Goal: Transaction & Acquisition: Purchase product/service

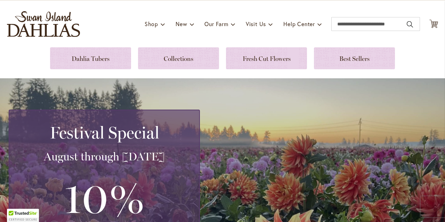
scroll to position [36, 0]
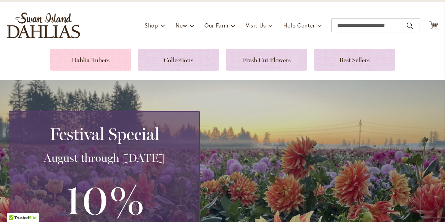
click at [122, 61] on link at bounding box center [90, 60] width 81 height 22
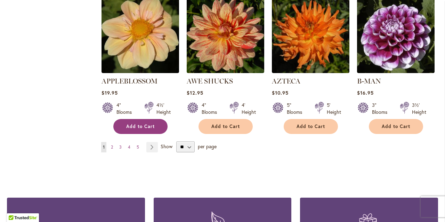
scroll to position [625, 0]
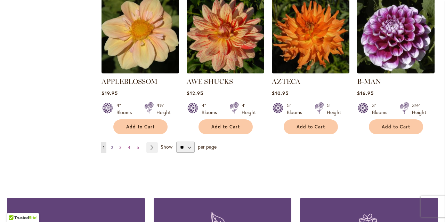
click at [112, 145] on span "2" at bounding box center [112, 147] width 2 height 5
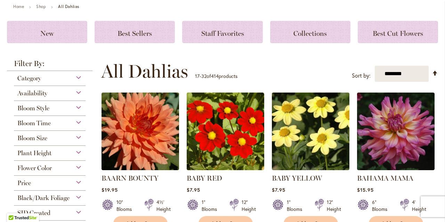
scroll to position [84, 0]
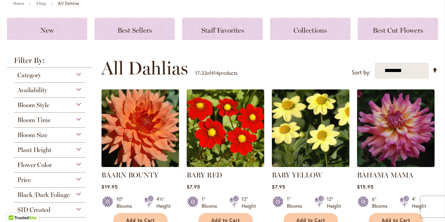
click at [79, 133] on div "Bloom Size" at bounding box center [50, 133] width 72 height 11
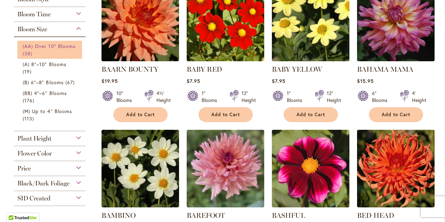
scroll to position [189, 0]
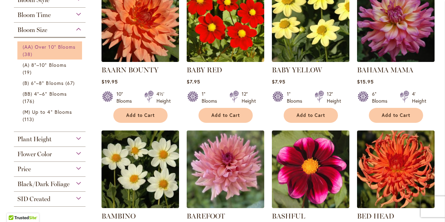
click at [66, 47] on span "(AA) Over 10" Blooms" at bounding box center [49, 46] width 53 height 7
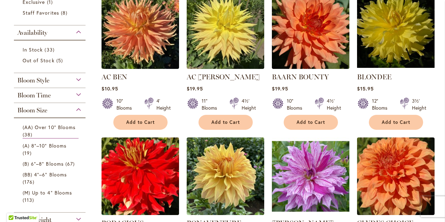
scroll to position [178, 0]
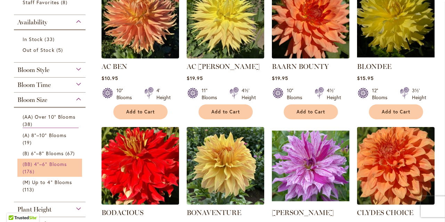
click at [57, 163] on span "(BB) 4"–6" Blooms" at bounding box center [45, 164] width 44 height 7
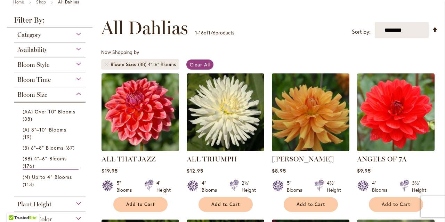
scroll to position [92, 0]
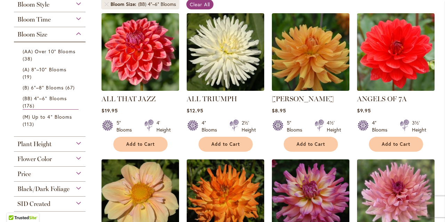
click at [78, 142] on div "Plant Height" at bounding box center [50, 142] width 72 height 11
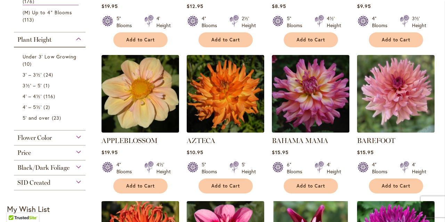
scroll to position [246, 0]
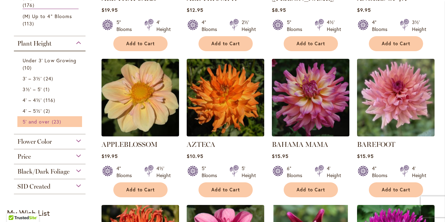
click at [58, 121] on span "23 items" at bounding box center [57, 121] width 11 height 7
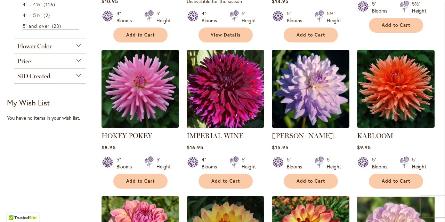
scroll to position [412, 0]
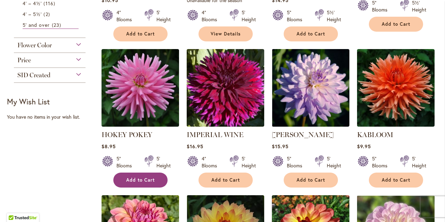
click at [144, 177] on span "Add to Cart" at bounding box center [140, 180] width 28 height 6
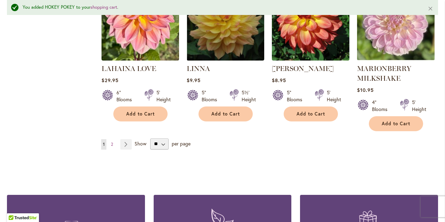
scroll to position [643, 0]
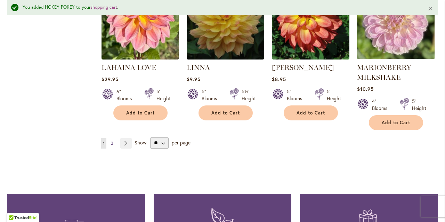
click at [111, 140] on span "2" at bounding box center [112, 142] width 2 height 5
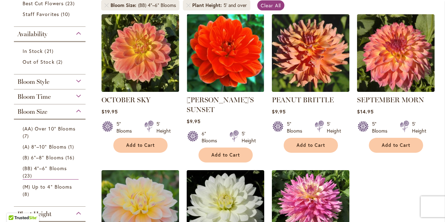
scroll to position [149, 0]
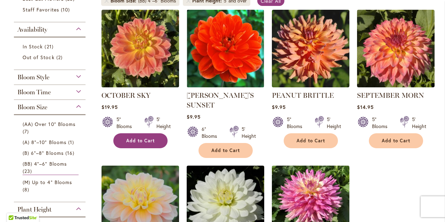
click at [145, 139] on span "Add to Cart" at bounding box center [140, 141] width 28 height 6
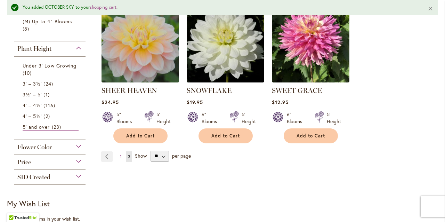
scroll to position [330, 0]
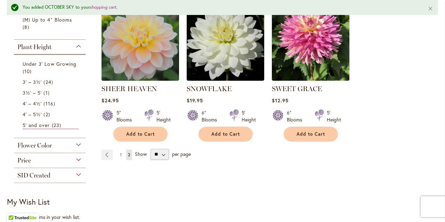
click at [140, 153] on span "Show" at bounding box center [141, 153] width 12 height 7
click at [150, 153] on select "** ** ** **" at bounding box center [159, 154] width 18 height 11
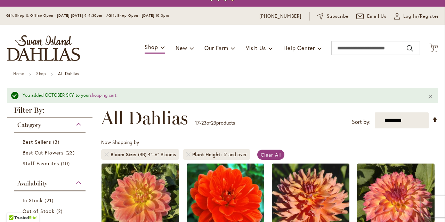
scroll to position [27, 0]
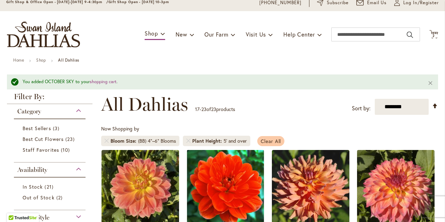
click at [264, 139] on span "Clear All" at bounding box center [271, 141] width 21 height 7
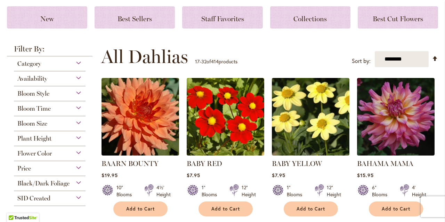
scroll to position [103, 0]
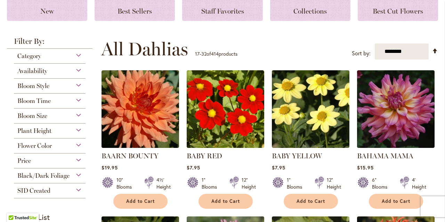
click at [78, 113] on div "Bloom Size" at bounding box center [50, 113] width 72 height 11
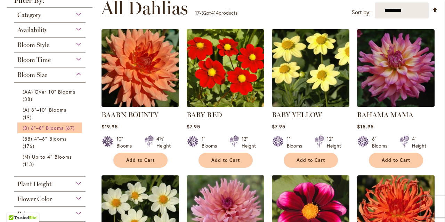
scroll to position [146, 0]
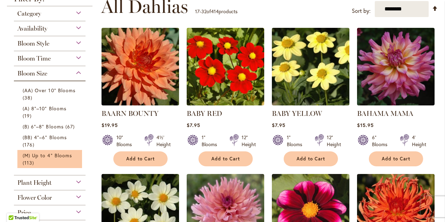
click at [71, 166] on li "(M) Up to 4" Blooms 113 items" at bounding box center [49, 159] width 65 height 18
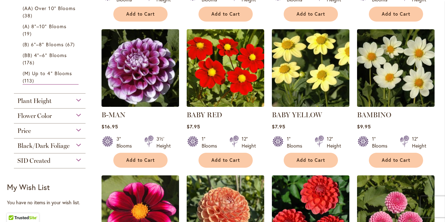
scroll to position [276, 0]
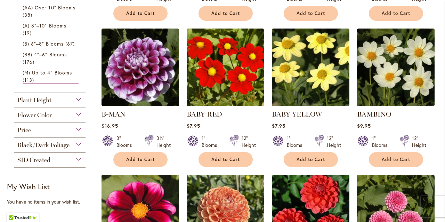
click at [79, 98] on div "Plant Height" at bounding box center [50, 98] width 72 height 11
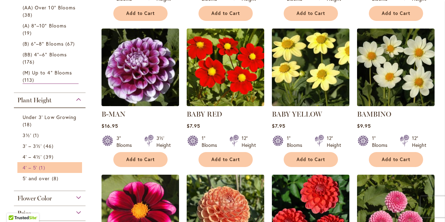
click at [55, 165] on link "4' – 5' 1 item" at bounding box center [51, 167] width 56 height 7
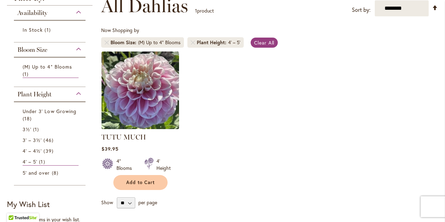
scroll to position [109, 0]
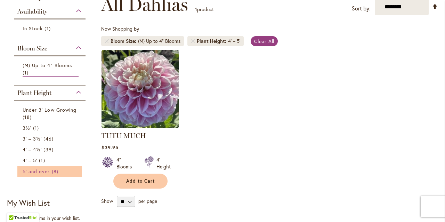
click at [52, 170] on span "8 items" at bounding box center [56, 171] width 8 height 7
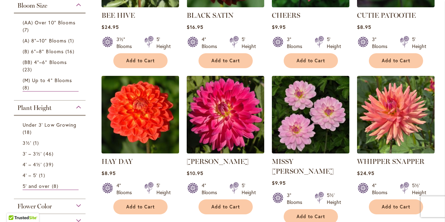
scroll to position [236, 0]
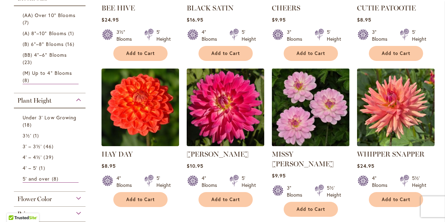
click at [310, 106] on img at bounding box center [310, 106] width 81 height 81
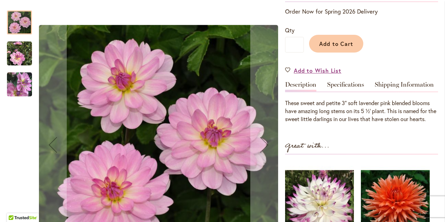
scroll to position [172, 0]
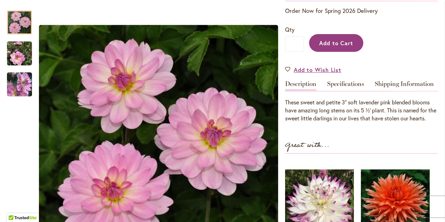
click at [331, 39] on span "Add to Cart" at bounding box center [336, 42] width 34 height 7
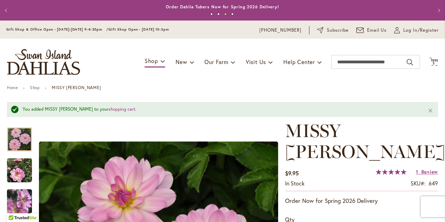
scroll to position [0, 0]
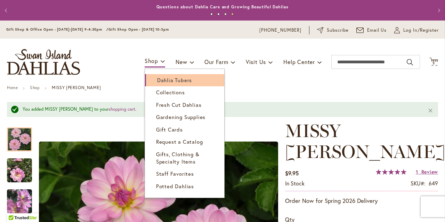
click at [162, 82] on span "Dahlia Tubers" at bounding box center [174, 79] width 35 height 7
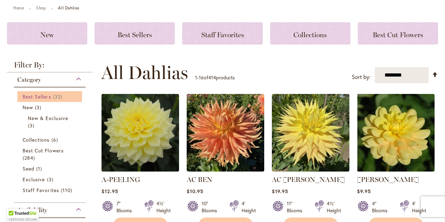
scroll to position [81, 0]
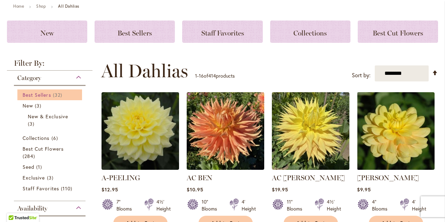
click at [57, 95] on span "32 items" at bounding box center [58, 94] width 11 height 7
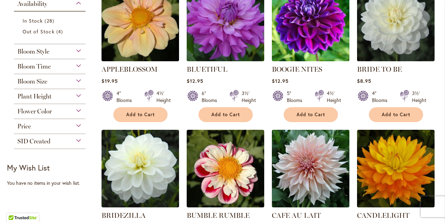
scroll to position [158, 0]
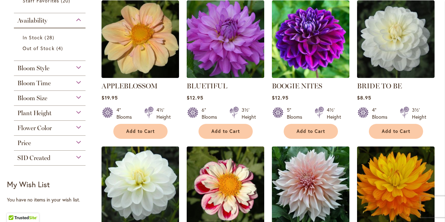
click at [79, 111] on div "Plant Height" at bounding box center [50, 111] width 72 height 11
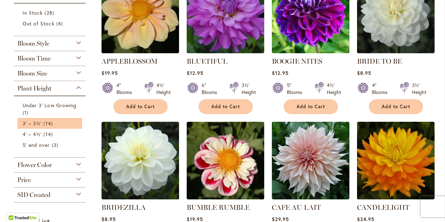
scroll to position [184, 0]
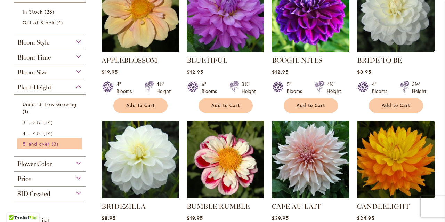
click at [56, 144] on span "3 items" at bounding box center [56, 143] width 8 height 7
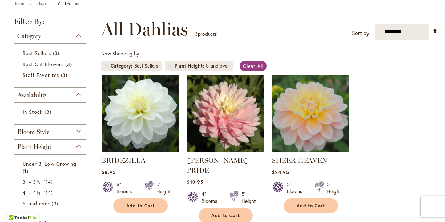
scroll to position [81, 0]
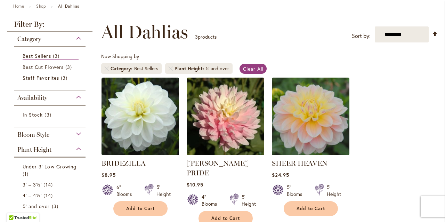
click at [141, 67] on div "Best Sellers" at bounding box center [146, 68] width 24 height 7
click at [254, 67] on span "Clear All" at bounding box center [253, 68] width 21 height 7
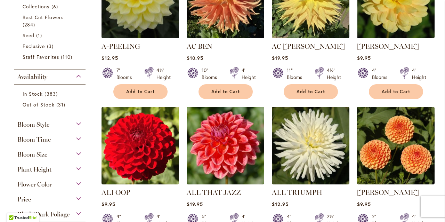
scroll to position [216, 0]
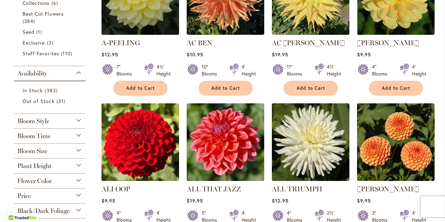
click at [78, 165] on div "Plant Height" at bounding box center [50, 163] width 72 height 11
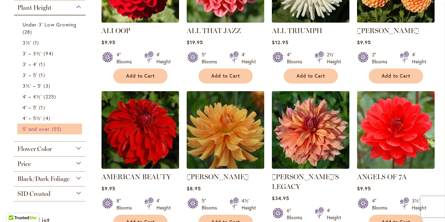
click at [61, 128] on span "55 items" at bounding box center [57, 128] width 11 height 7
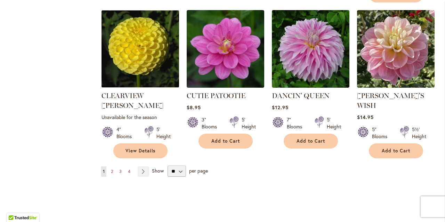
scroll to position [596, 0]
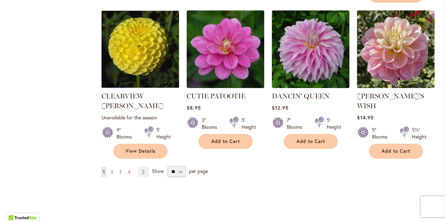
click at [113, 169] on span "2" at bounding box center [112, 171] width 2 height 5
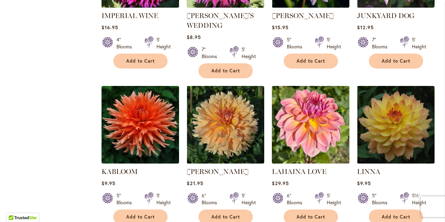
scroll to position [521, 0]
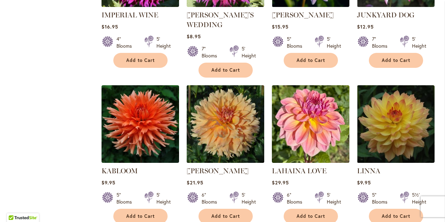
click at [214, 144] on img at bounding box center [225, 123] width 81 height 81
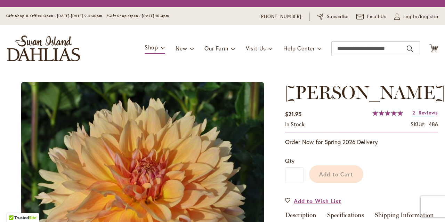
scroll to position [49, 0]
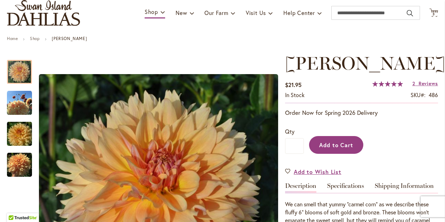
click at [340, 141] on span "Add to Cart" at bounding box center [336, 144] width 34 height 7
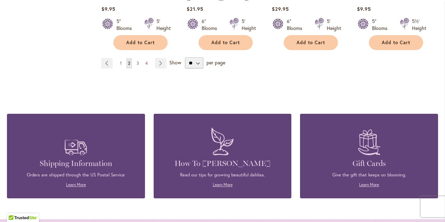
scroll to position [696, 0]
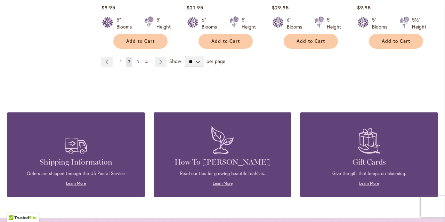
click at [137, 60] on span "3" at bounding box center [138, 61] width 2 height 5
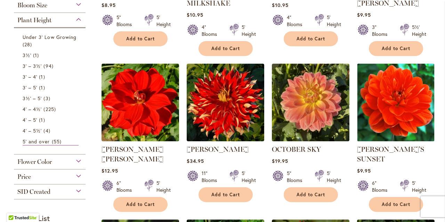
scroll to position [251, 0]
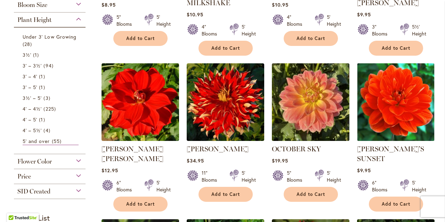
click at [303, 114] on img at bounding box center [310, 101] width 81 height 81
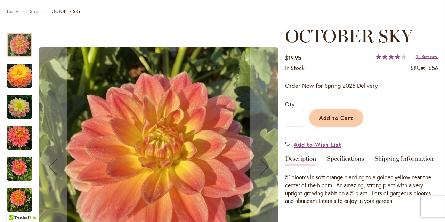
scroll to position [83, 0]
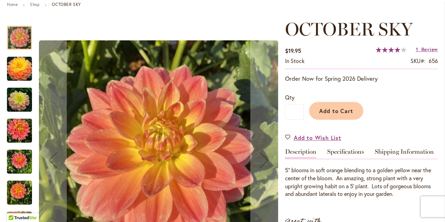
click at [20, 68] on img "October Sky" at bounding box center [19, 68] width 25 height 25
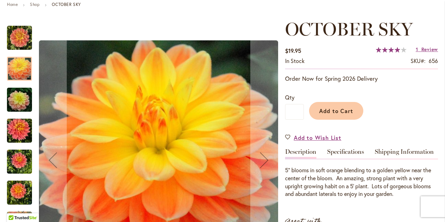
click at [27, 104] on img "October Sky" at bounding box center [19, 99] width 50 height 33
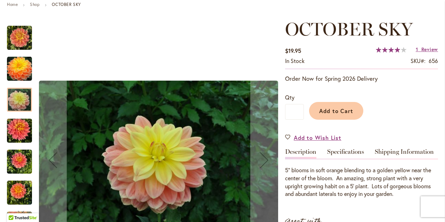
click at [24, 133] on img "October Sky" at bounding box center [19, 130] width 25 height 33
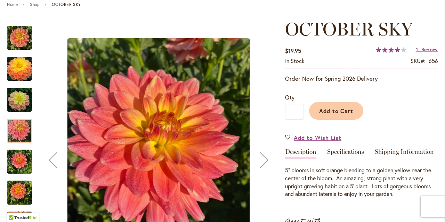
click at [22, 161] on img "October Sky" at bounding box center [19, 161] width 25 height 33
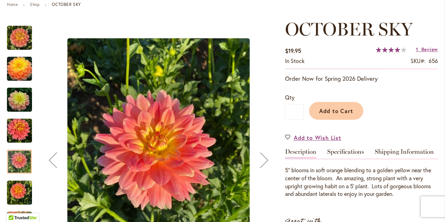
click at [24, 191] on img "October Sky" at bounding box center [19, 192] width 25 height 33
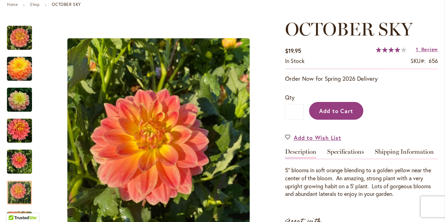
click at [332, 107] on span "Add to Cart" at bounding box center [336, 110] width 34 height 7
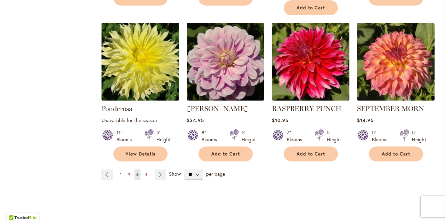
scroll to position [604, 0]
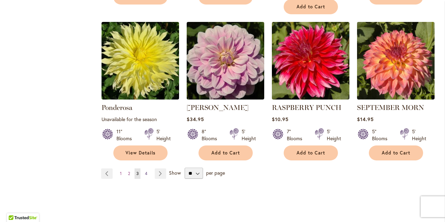
click at [147, 171] on span "4" at bounding box center [146, 173] width 2 height 5
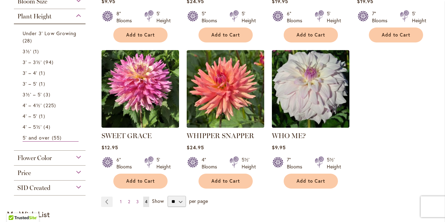
scroll to position [256, 0]
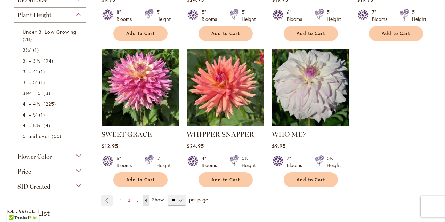
click at [158, 198] on span "Show" at bounding box center [158, 199] width 12 height 7
click at [168, 198] on select "** ** ** **" at bounding box center [177, 199] width 18 height 11
select select "**"
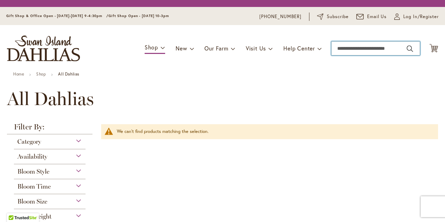
click at [347, 51] on input "Search" at bounding box center [375, 48] width 89 height 14
type input "*****"
click at [409, 49] on button "Search" at bounding box center [410, 48] width 6 height 11
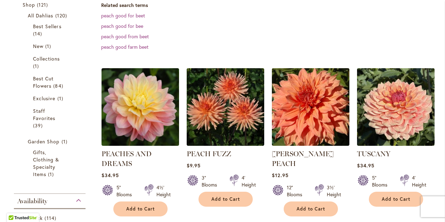
scroll to position [136, 0]
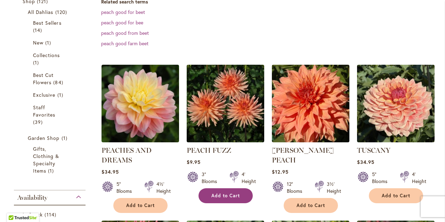
click at [225, 196] on span "Add to Cart" at bounding box center [225, 196] width 28 height 6
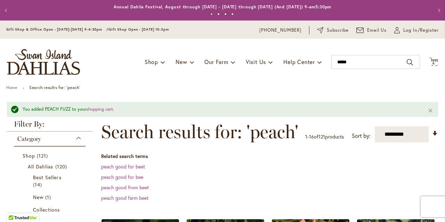
scroll to position [0, 0]
click at [436, 63] on span "6 6 items" at bounding box center [433, 63] width 7 height 3
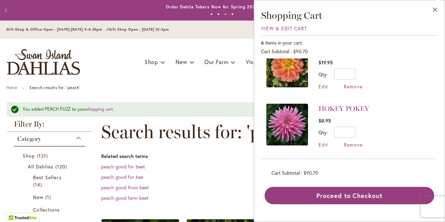
scroll to position [192, 0]
click at [352, 142] on span "Remove" at bounding box center [353, 144] width 19 height 7
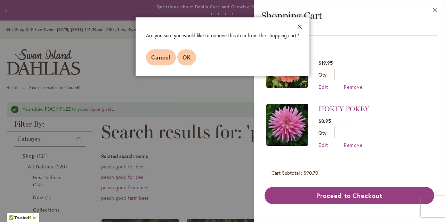
click at [190, 60] on span "OK" at bounding box center [186, 57] width 8 height 7
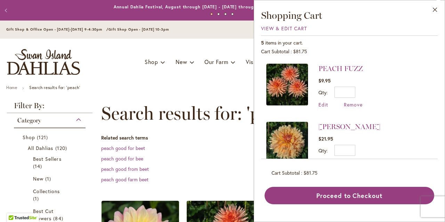
click at [406, 68] on li "PEACH FUZZ $9.95 Qty * Update Edit Remove" at bounding box center [349, 89] width 166 height 51
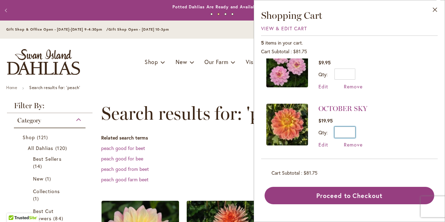
click at [353, 131] on input "*" at bounding box center [344, 132] width 21 height 11
type input "*"
click at [381, 136] on button "Update" at bounding box center [376, 135] width 25 height 16
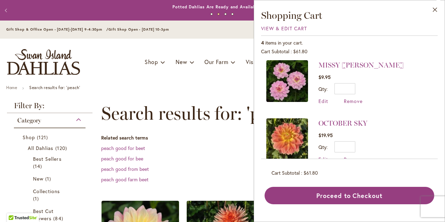
scroll to position [124, 0]
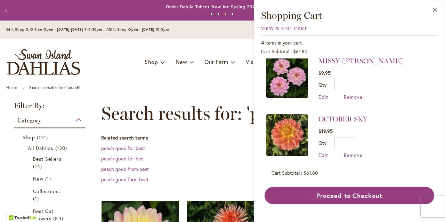
click at [351, 154] on span "Remove" at bounding box center [353, 155] width 19 height 7
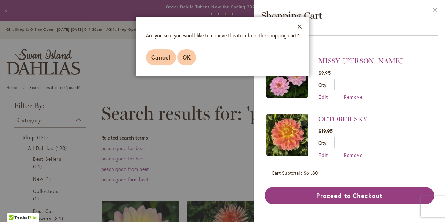
click at [186, 57] on span "OK" at bounding box center [186, 57] width 8 height 7
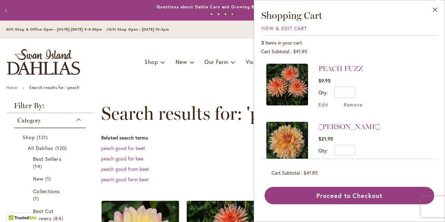
scroll to position [0, 0]
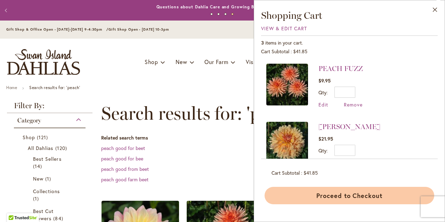
click at [353, 197] on button "Proceed to Checkout" at bounding box center [349, 195] width 170 height 17
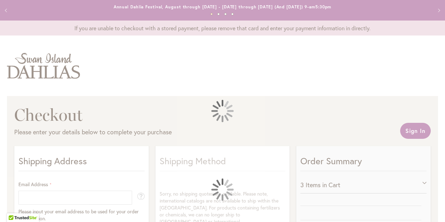
select select "**"
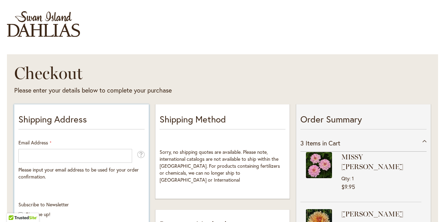
scroll to position [65, 0]
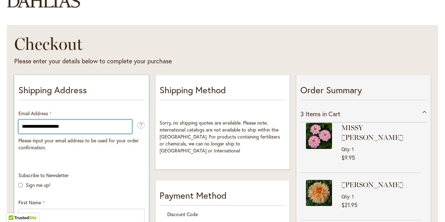
type input "**********"
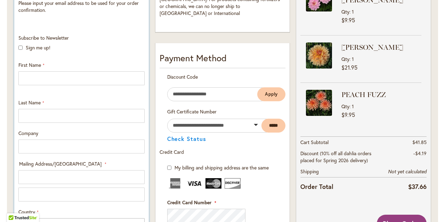
scroll to position [207, 0]
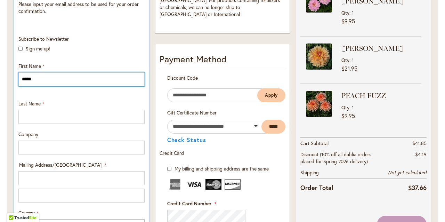
type input "*****"
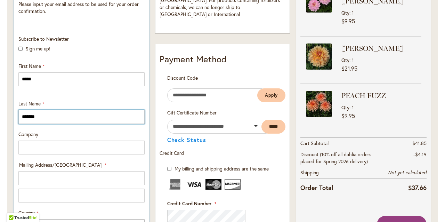
type input "*******"
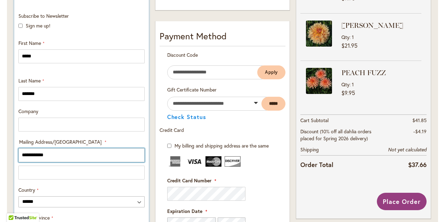
scroll to position [233, 0]
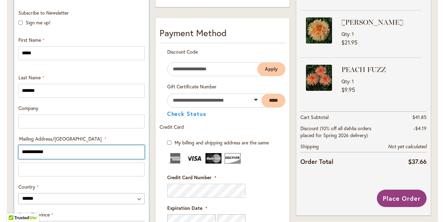
type input "**********"
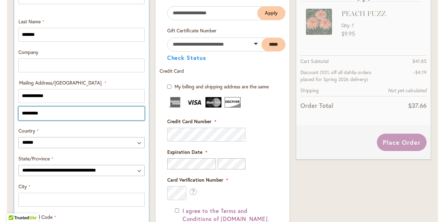
scroll to position [294, 0]
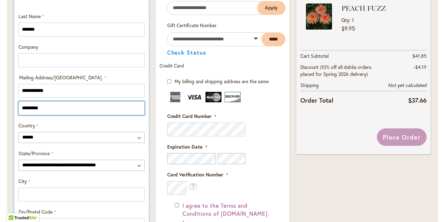
type input "*********"
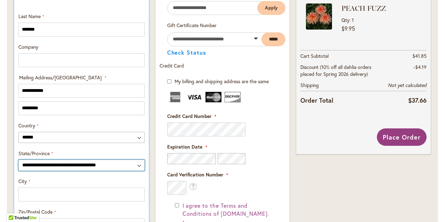
select select "**"
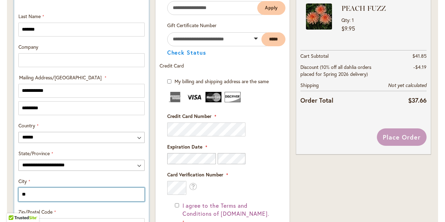
type input "*"
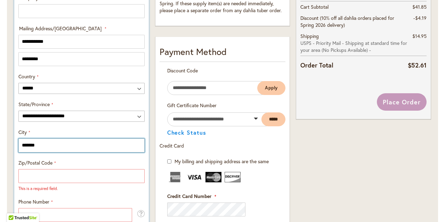
scroll to position [345, 0]
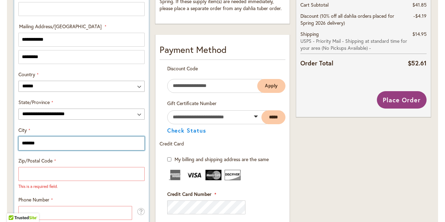
type input "*******"
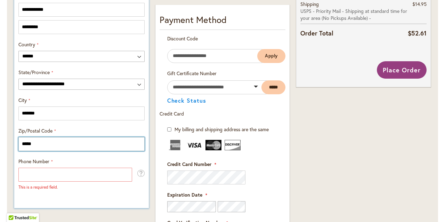
scroll to position [389, 0]
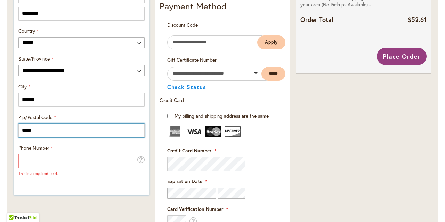
type input "*****"
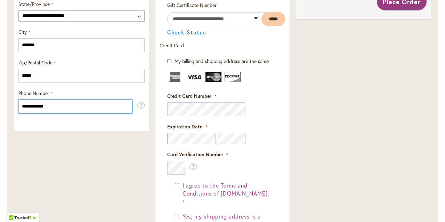
scroll to position [415, 0]
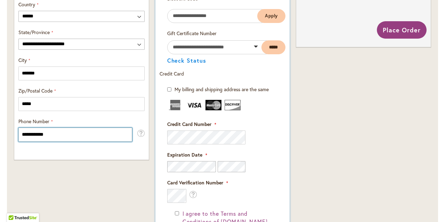
type input "**********"
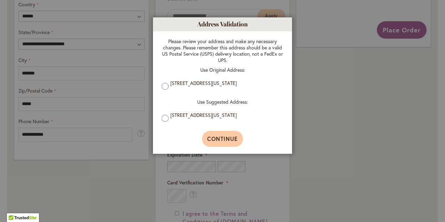
click at [222, 137] on span "Continue" at bounding box center [222, 138] width 31 height 7
type input "**********"
type input "*******"
type input "**********"
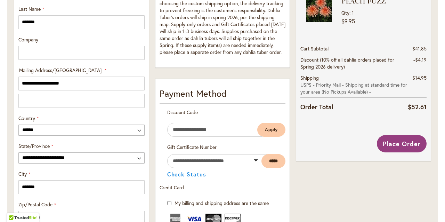
scroll to position [300, 0]
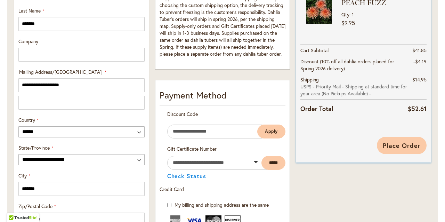
click at [390, 145] on span "Place Order" at bounding box center [402, 145] width 38 height 8
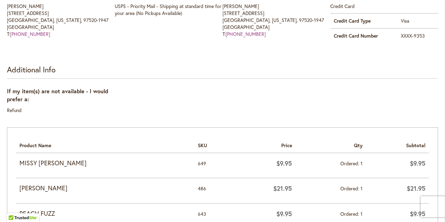
scroll to position [59, 0]
